Goal: Information Seeking & Learning: Understand process/instructions

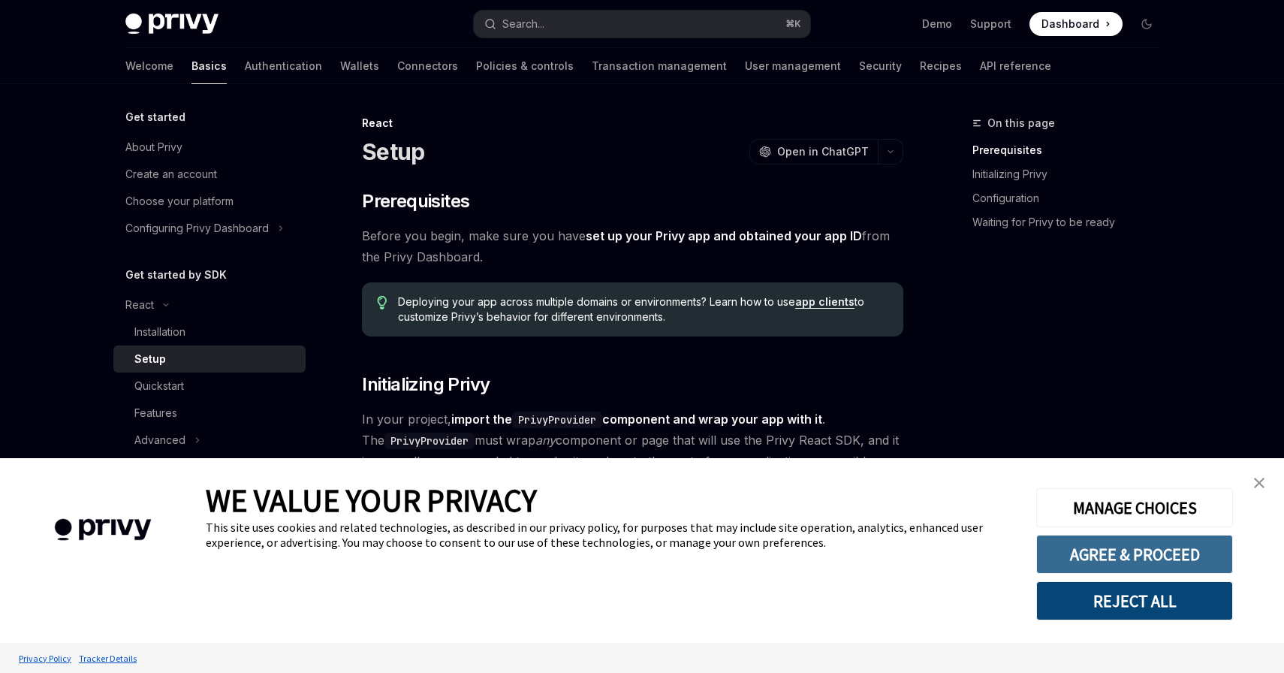
click at [1091, 547] on button "AGREE & PROCEED" at bounding box center [1134, 554] width 197 height 39
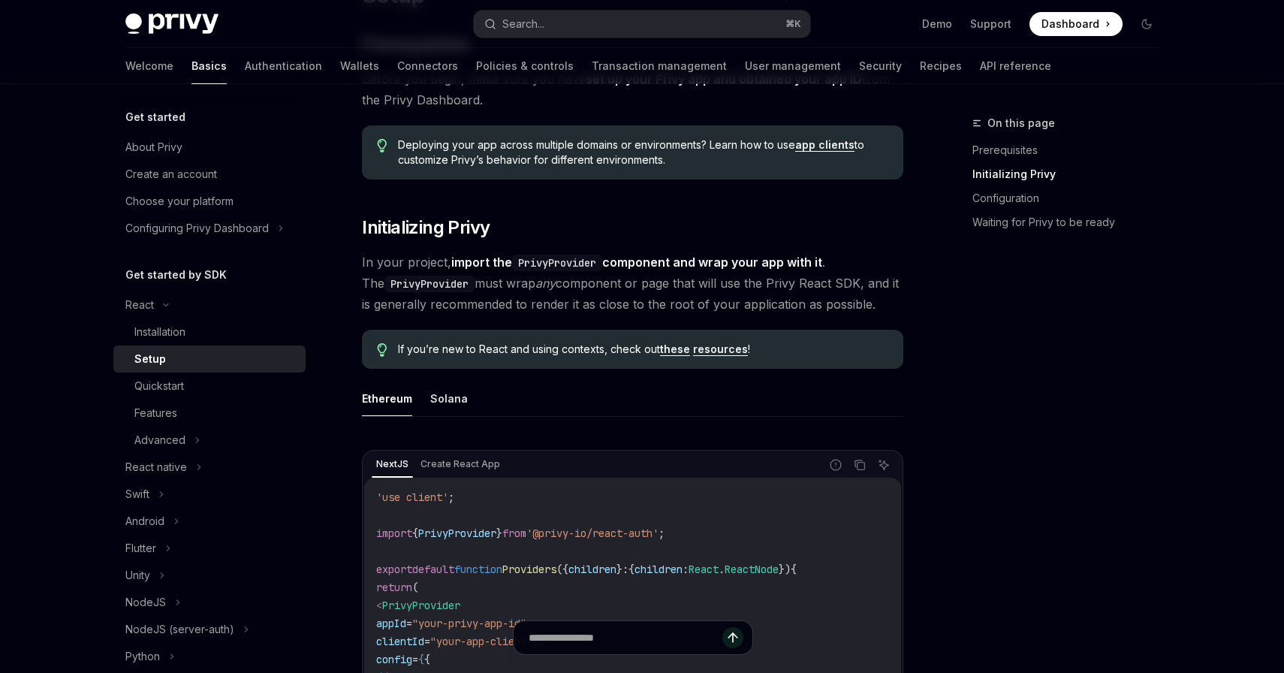
scroll to position [375, 0]
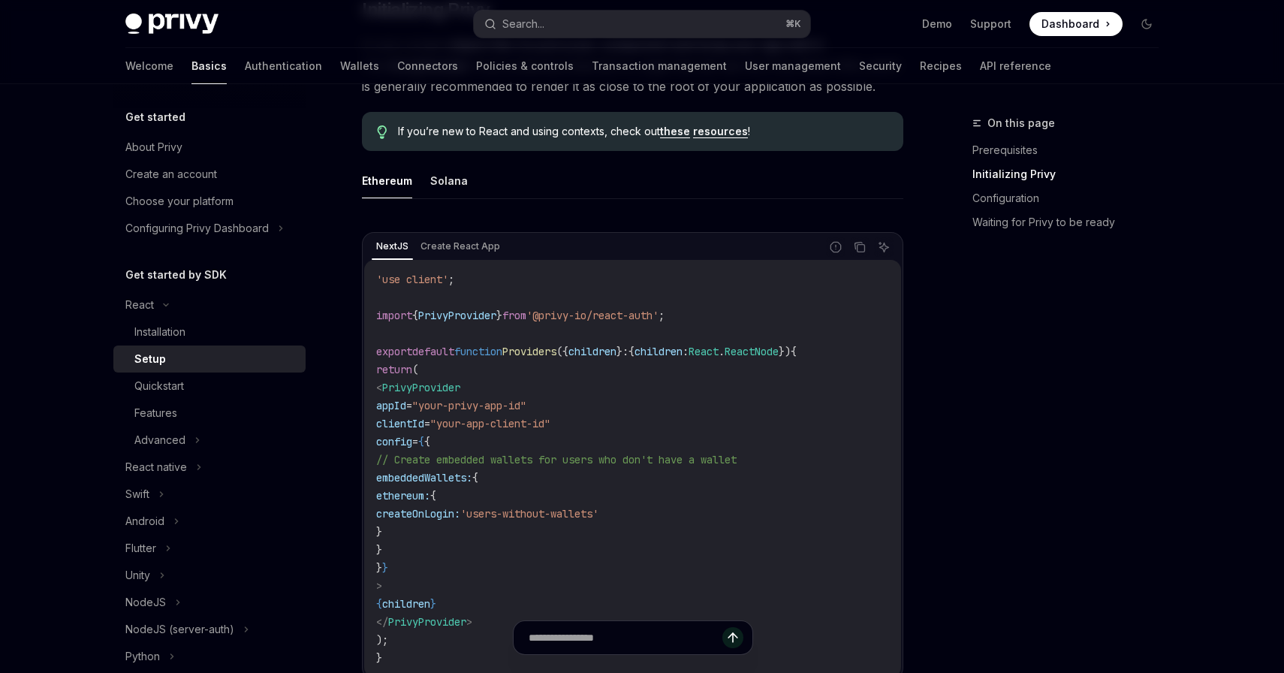
click at [460, 517] on span "createOnLogin:" at bounding box center [418, 514] width 84 height 14
copy span "createOnLogin"
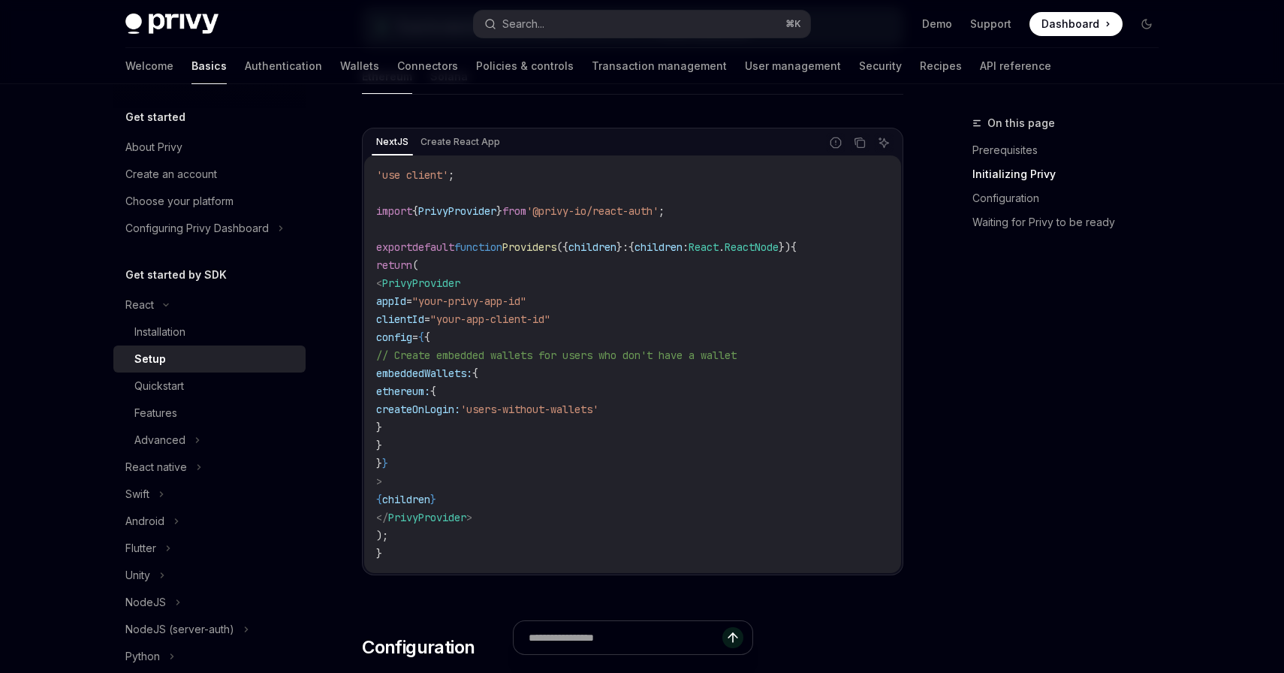
scroll to position [480, 0]
click at [1003, 201] on link "Configuration" at bounding box center [1071, 198] width 198 height 24
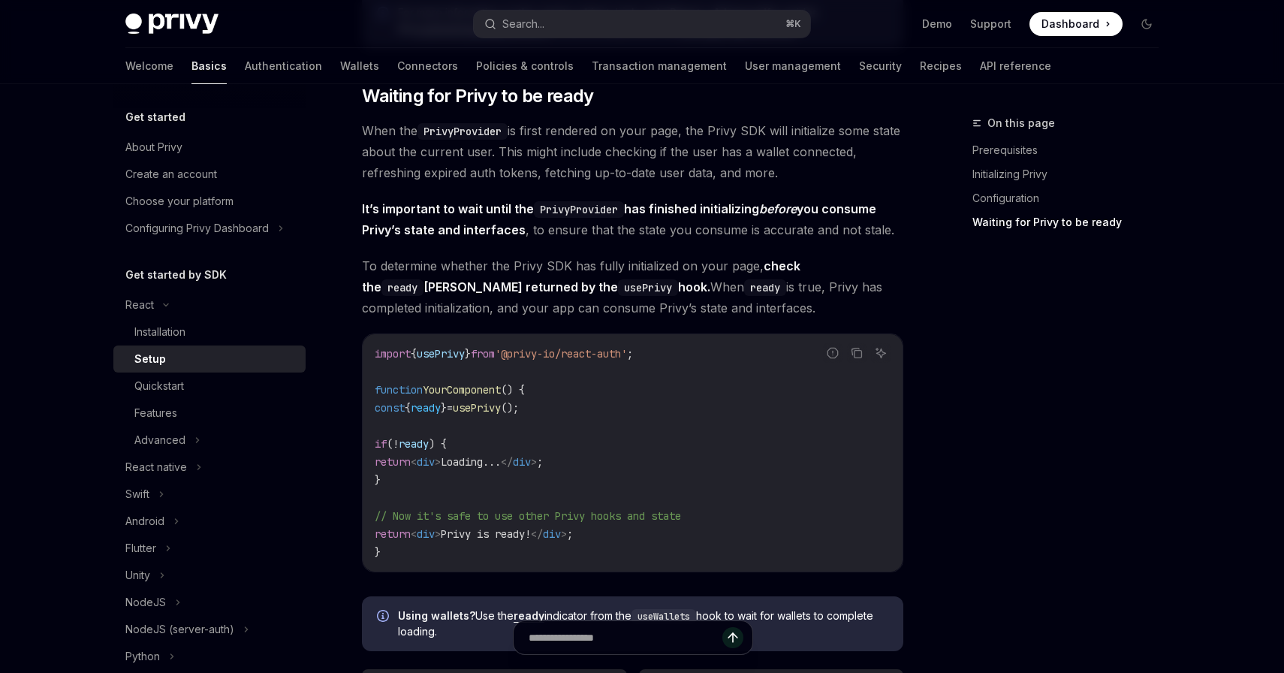
scroll to position [552, 0]
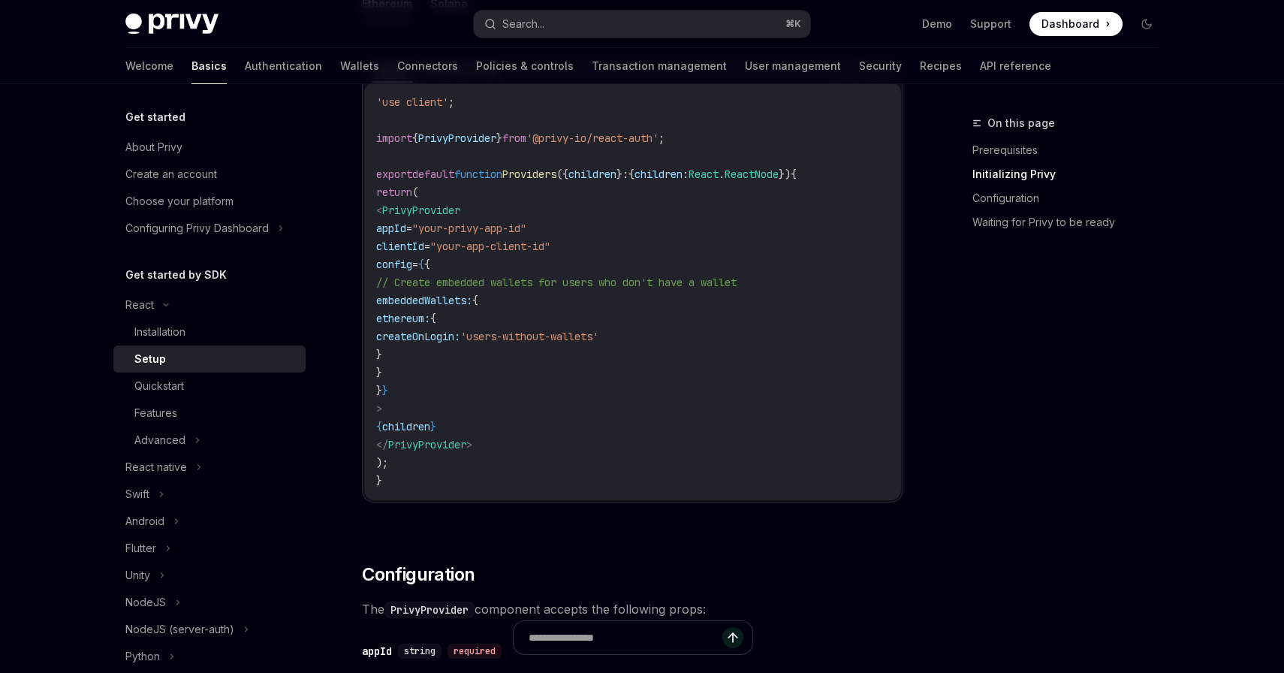
click at [472, 295] on span "embeddedWallets:" at bounding box center [424, 301] width 96 height 14
copy span "embeddedWallets"
click at [540, 22] on div "Search..." at bounding box center [523, 24] width 42 height 18
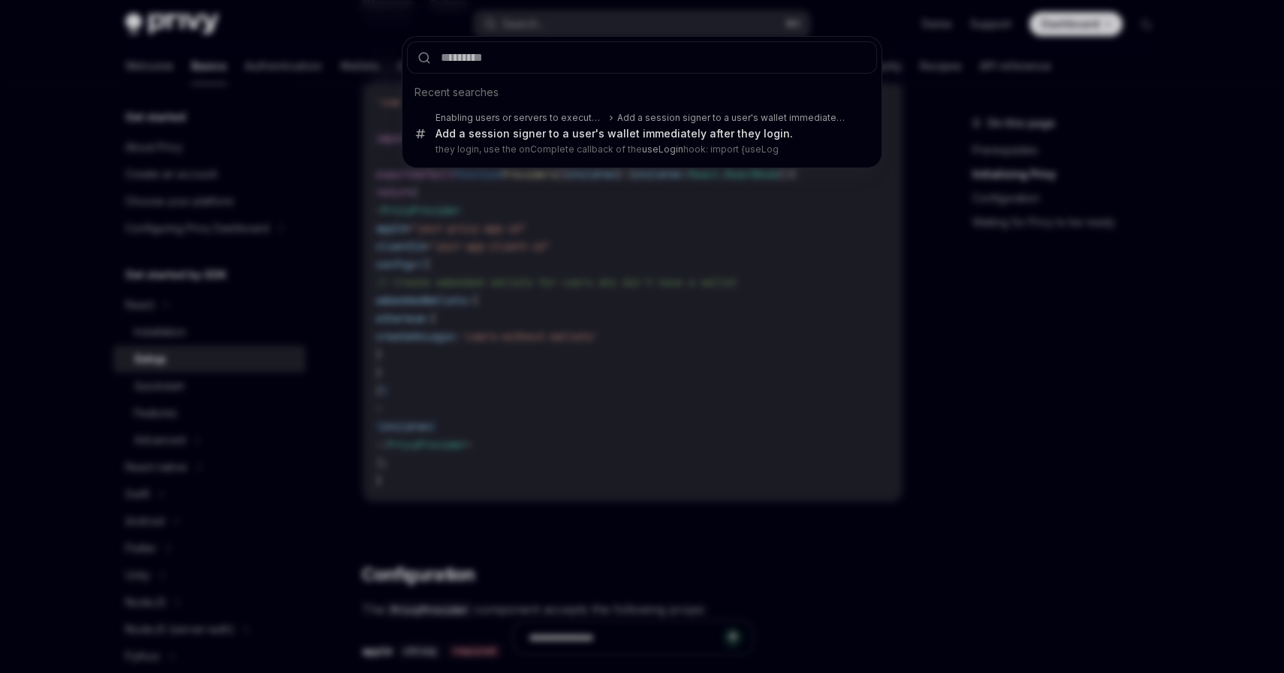
type input "**********"
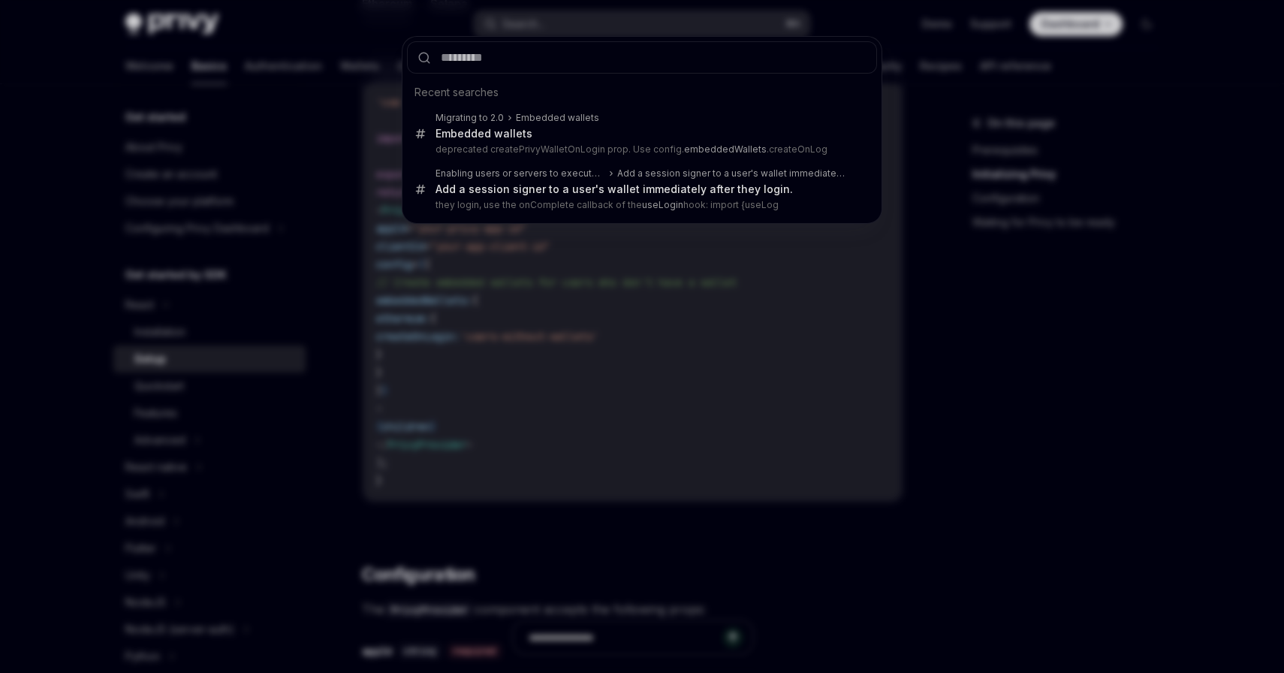
type textarea "*"
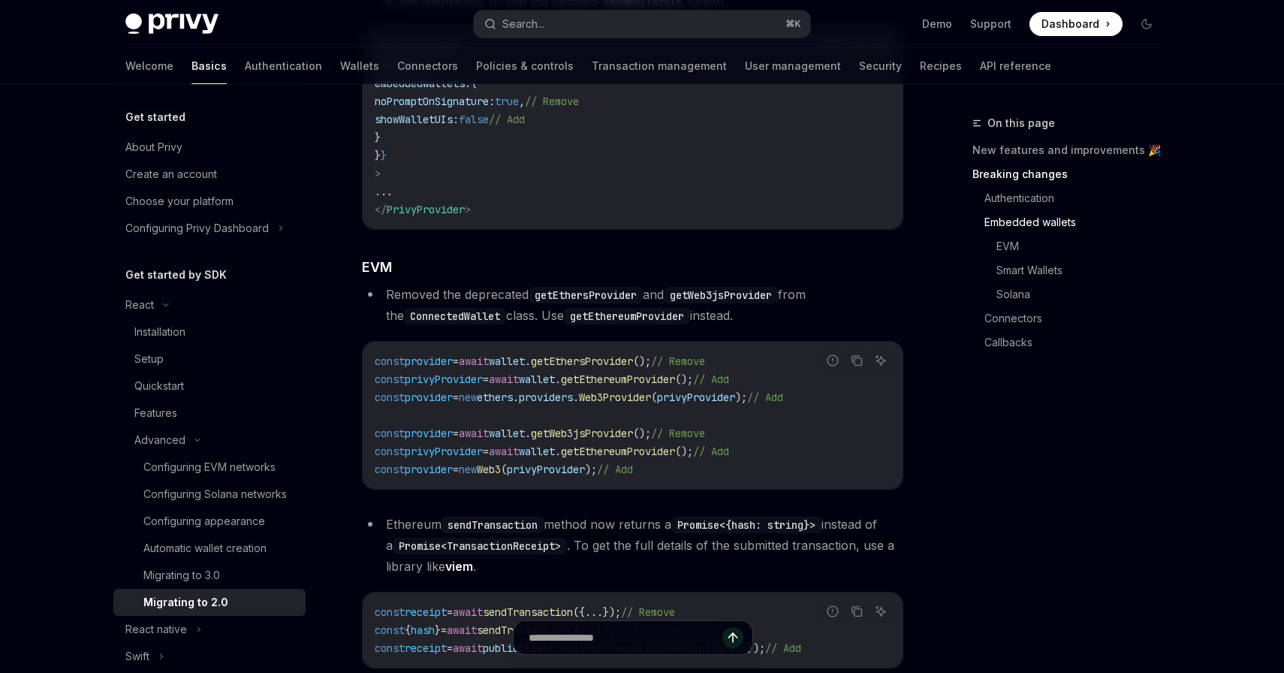
scroll to position [1416, 0]
